Goal: Go to known website: Go to known website

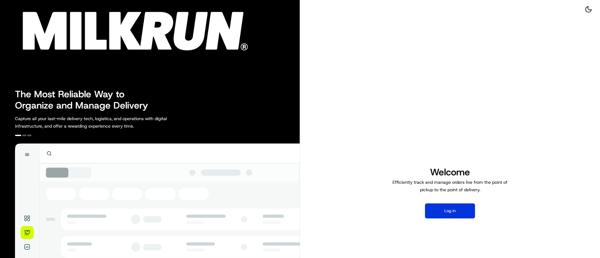
click at [447, 210] on button "Log in" at bounding box center [450, 211] width 50 height 15
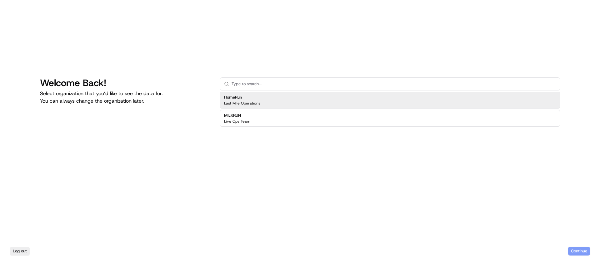
click at [270, 98] on div "HomeRun Last Mile Operations" at bounding box center [390, 100] width 340 height 17
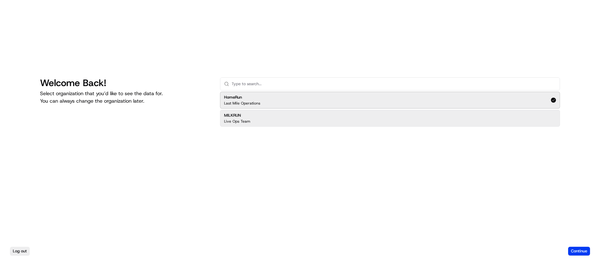
click at [268, 117] on div "MILKRUN Live Ops Team" at bounding box center [390, 118] width 340 height 17
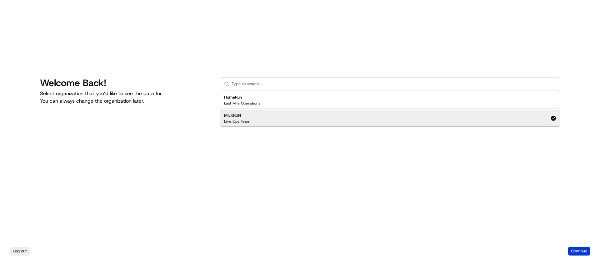
click at [585, 248] on button "Continue" at bounding box center [579, 251] width 22 height 9
